Goal: Find specific page/section: Find specific page/section

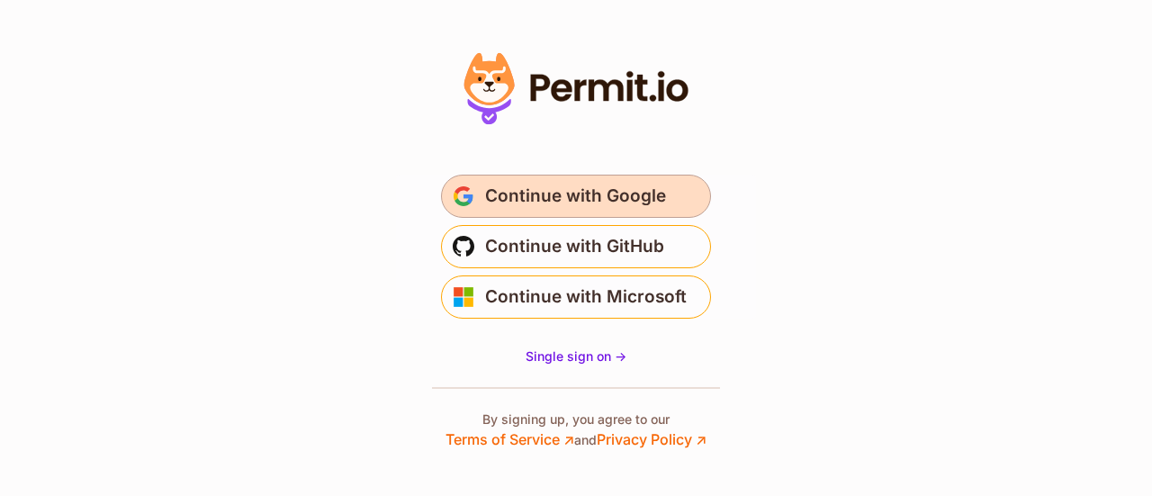
click at [570, 190] on span "Continue with Google" at bounding box center [575, 196] width 181 height 29
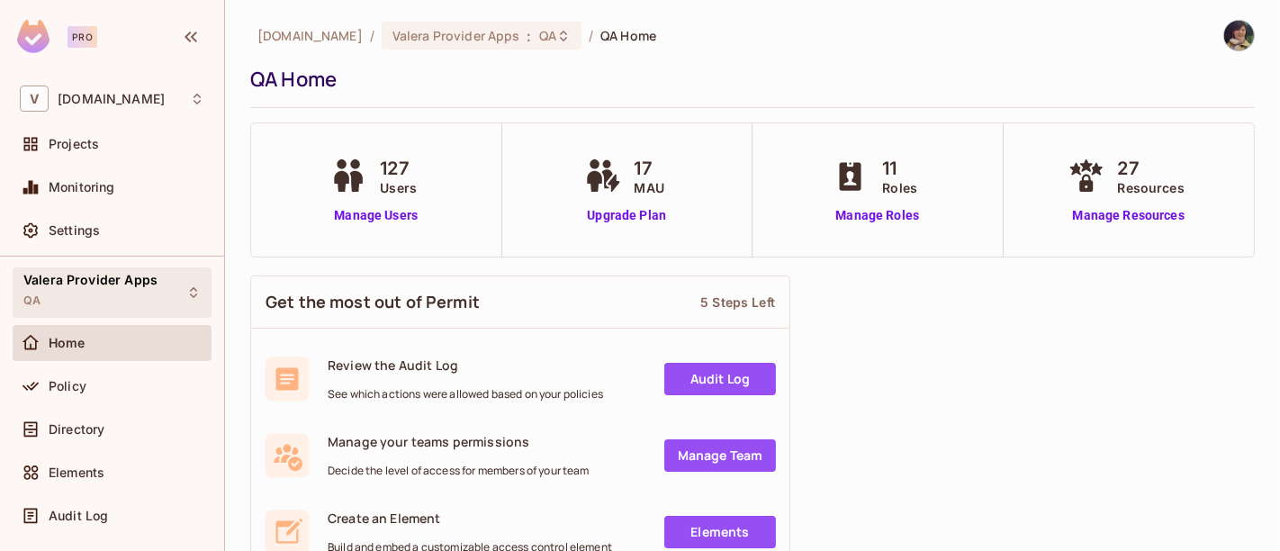
click at [92, 278] on span "Valera Provider Apps" at bounding box center [90, 280] width 134 height 14
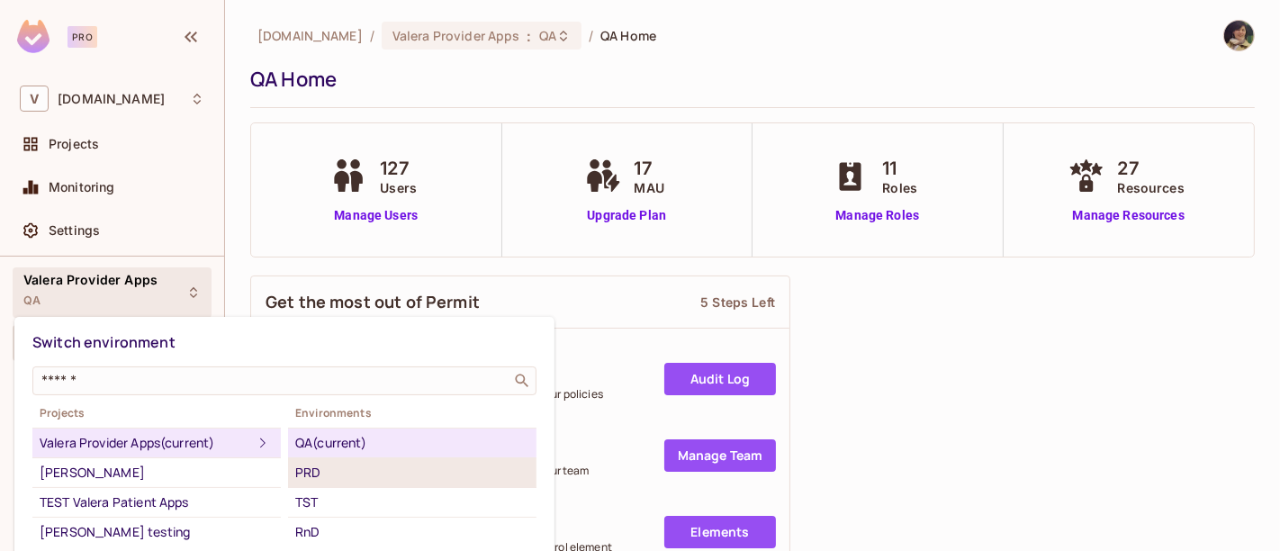
click at [371, 470] on div "PRD" at bounding box center [412, 473] width 234 height 22
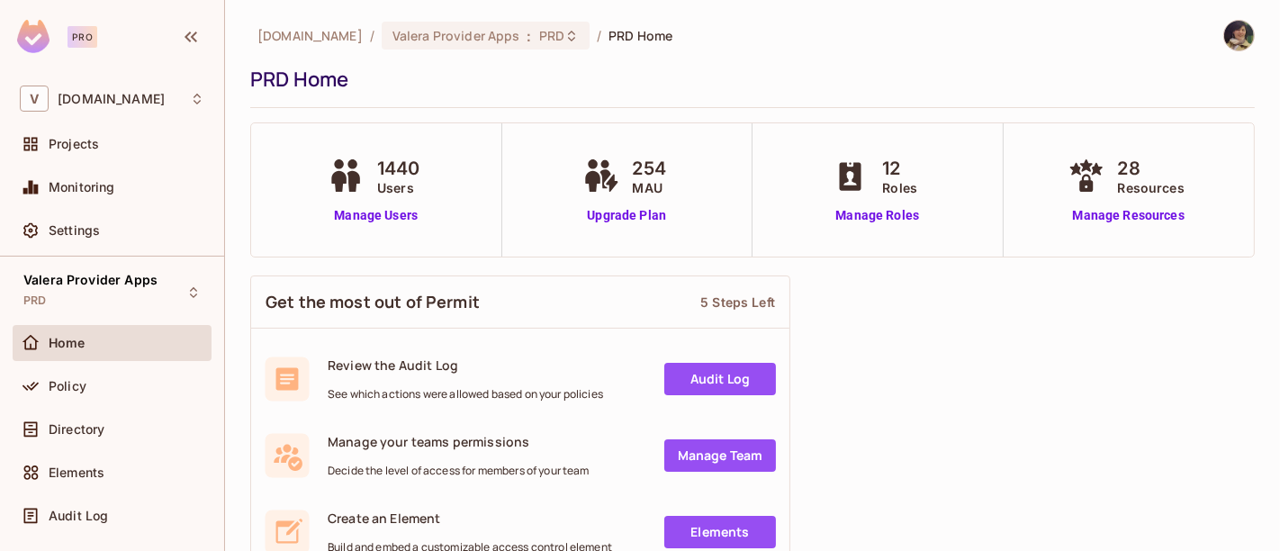
click at [83, 343] on span "Home" at bounding box center [67, 343] width 37 height 14
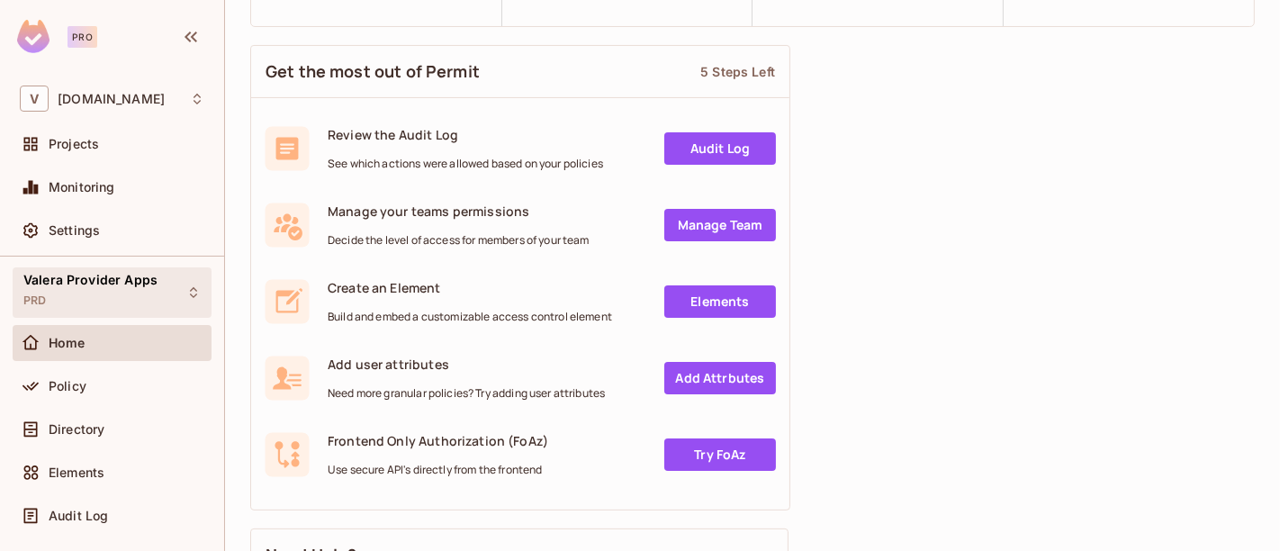
scroll to position [200, 0]
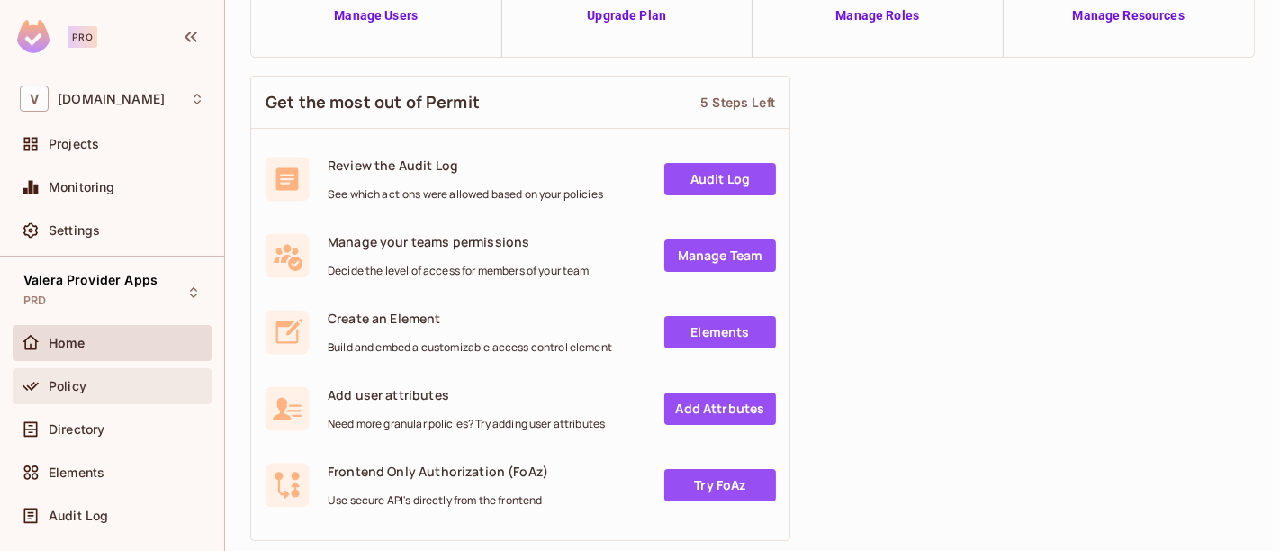
click at [69, 383] on span "Policy" at bounding box center [68, 386] width 38 height 14
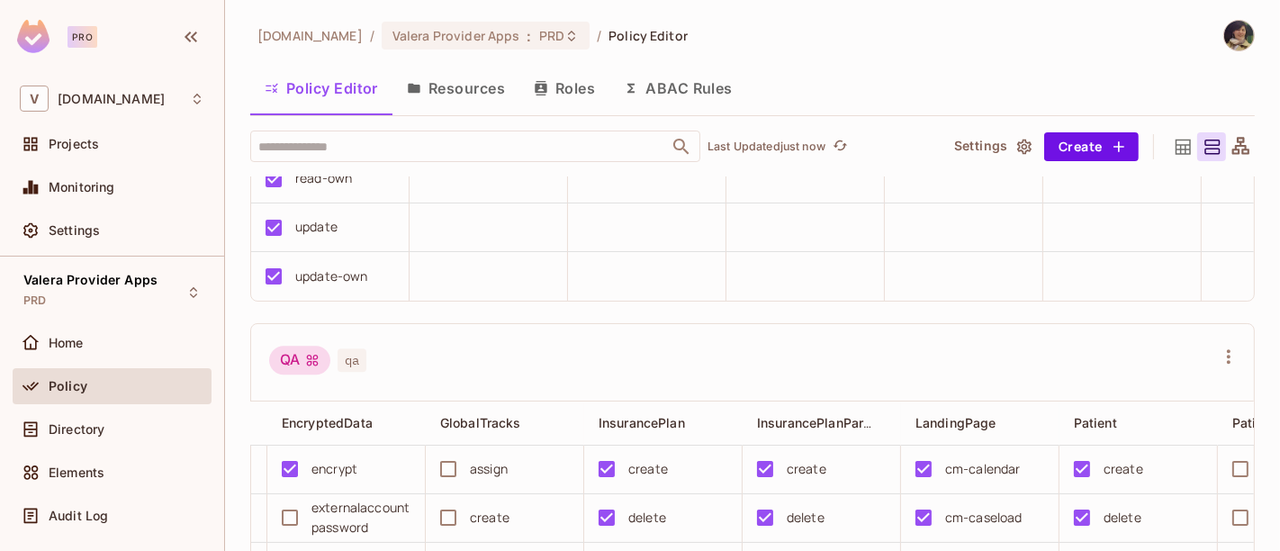
scroll to position [4183, 0]
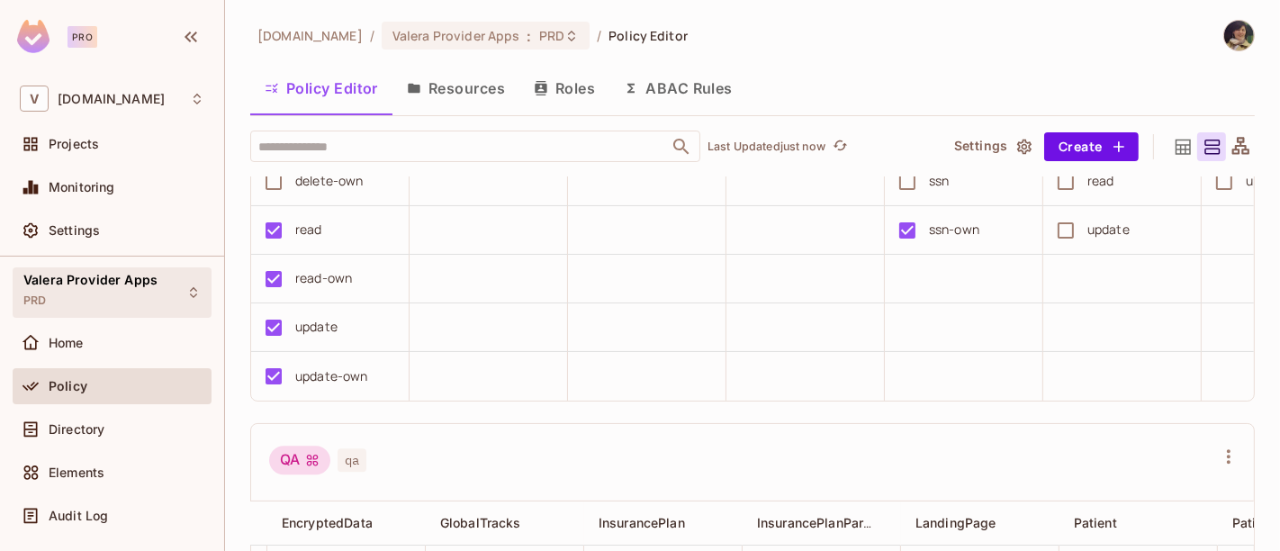
click at [129, 284] on span "Valera Provider Apps" at bounding box center [90, 280] width 134 height 14
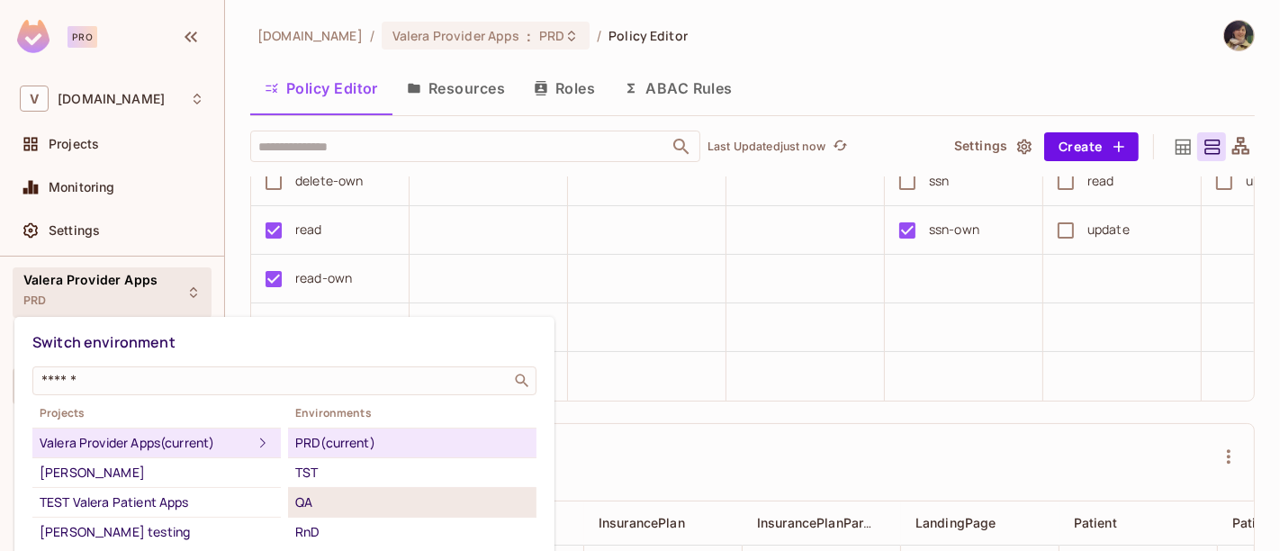
click at [339, 500] on div "QA" at bounding box center [412, 503] width 234 height 22
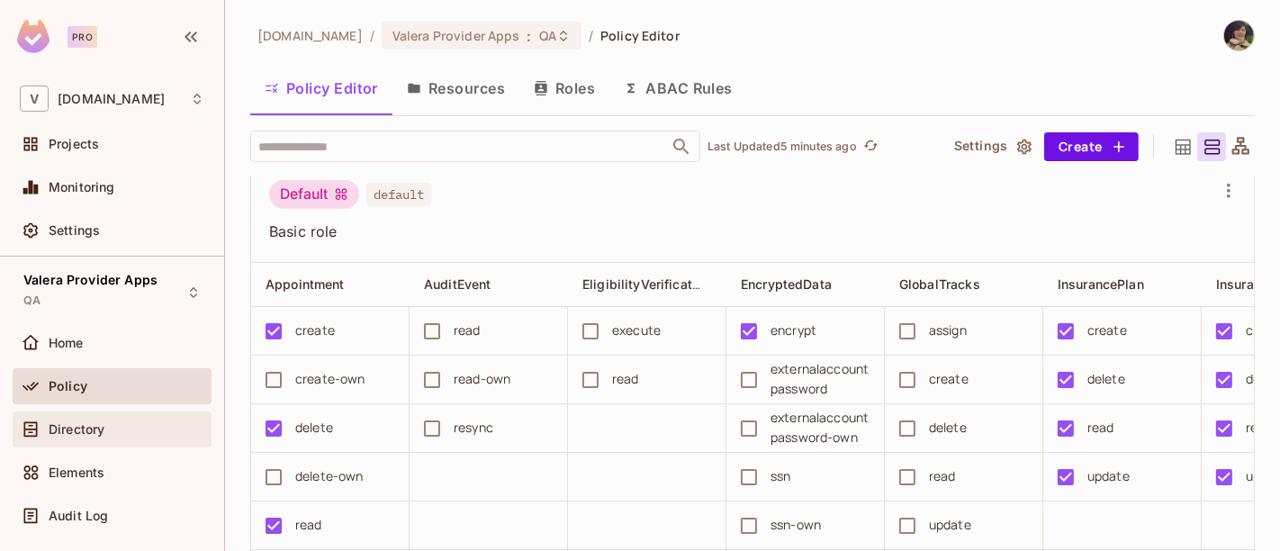
scroll to position [1200, 0]
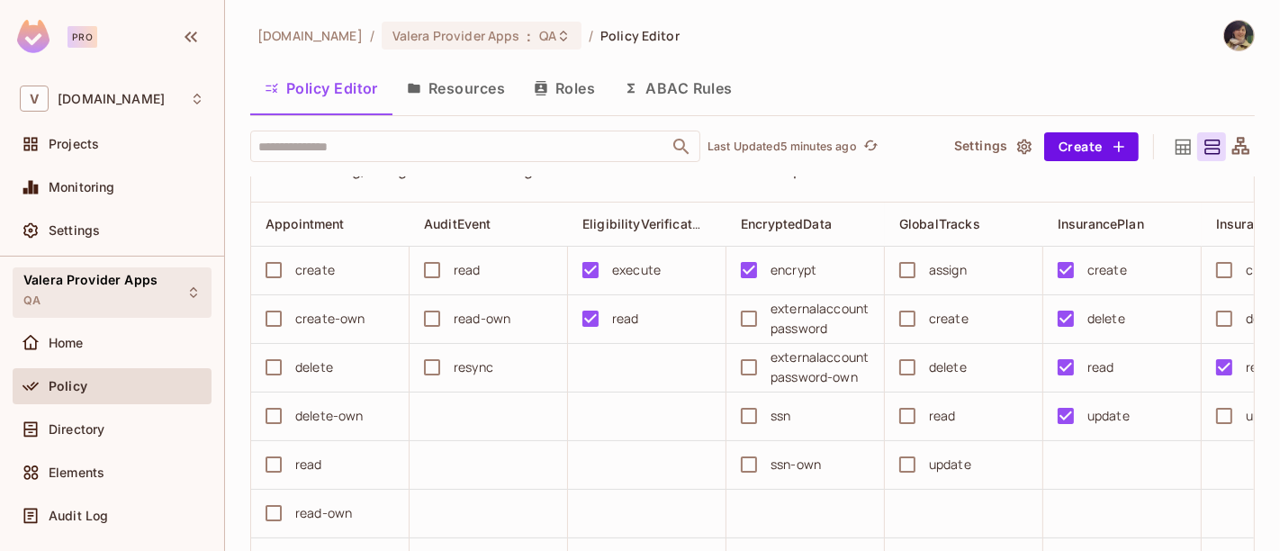
click at [102, 279] on span "Valera Provider Apps" at bounding box center [90, 280] width 134 height 14
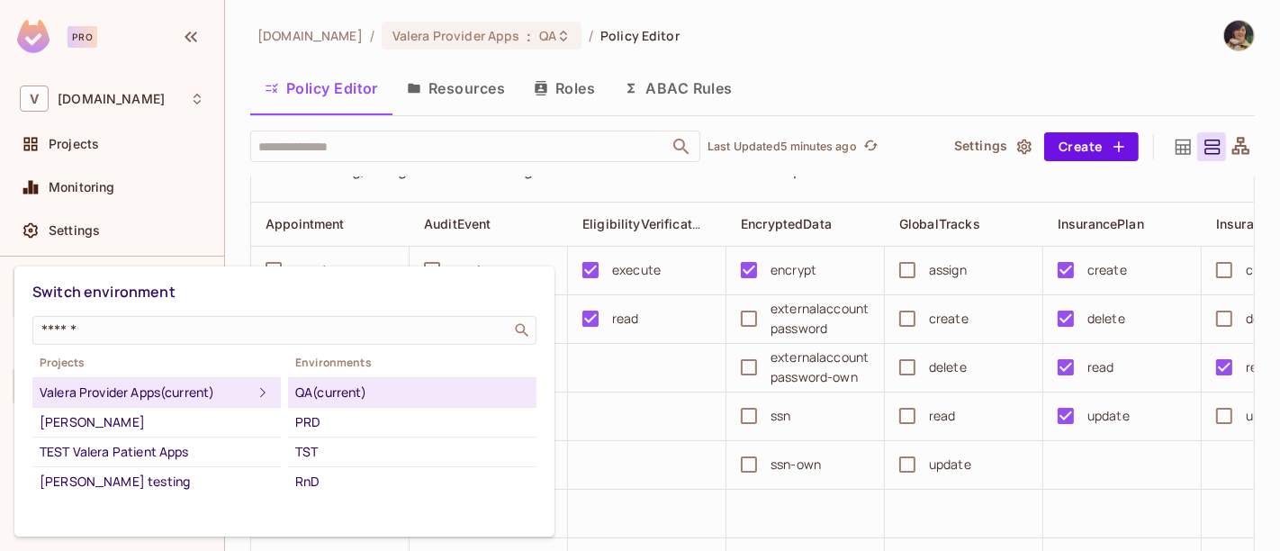
click at [360, 412] on div "PRD" at bounding box center [412, 422] width 234 height 22
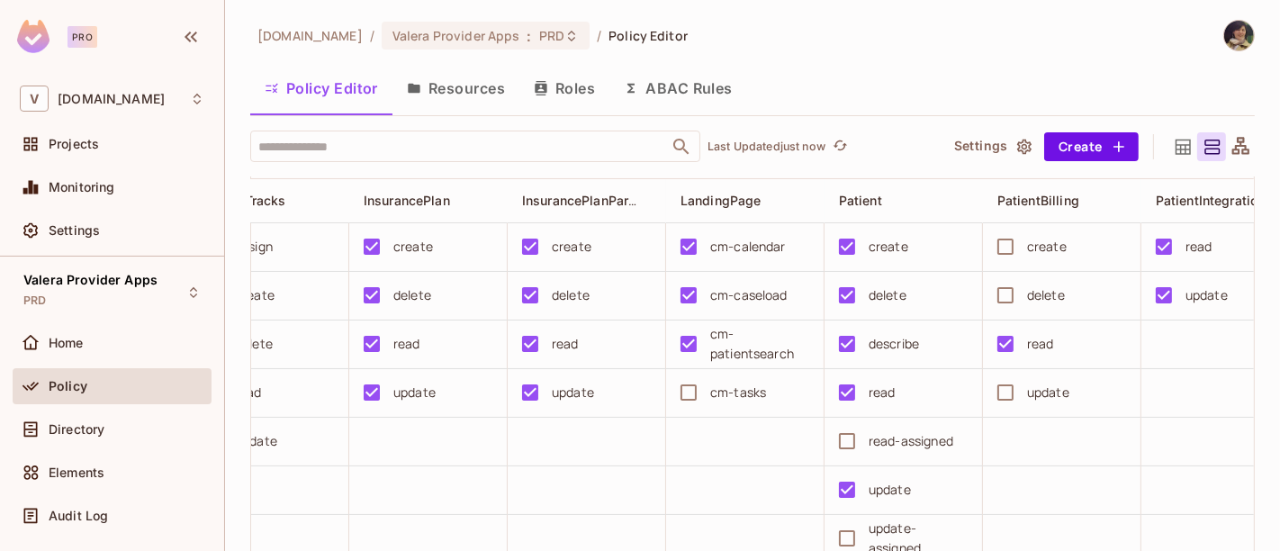
scroll to position [4605, 0]
